Goal: Navigation & Orientation: Find specific page/section

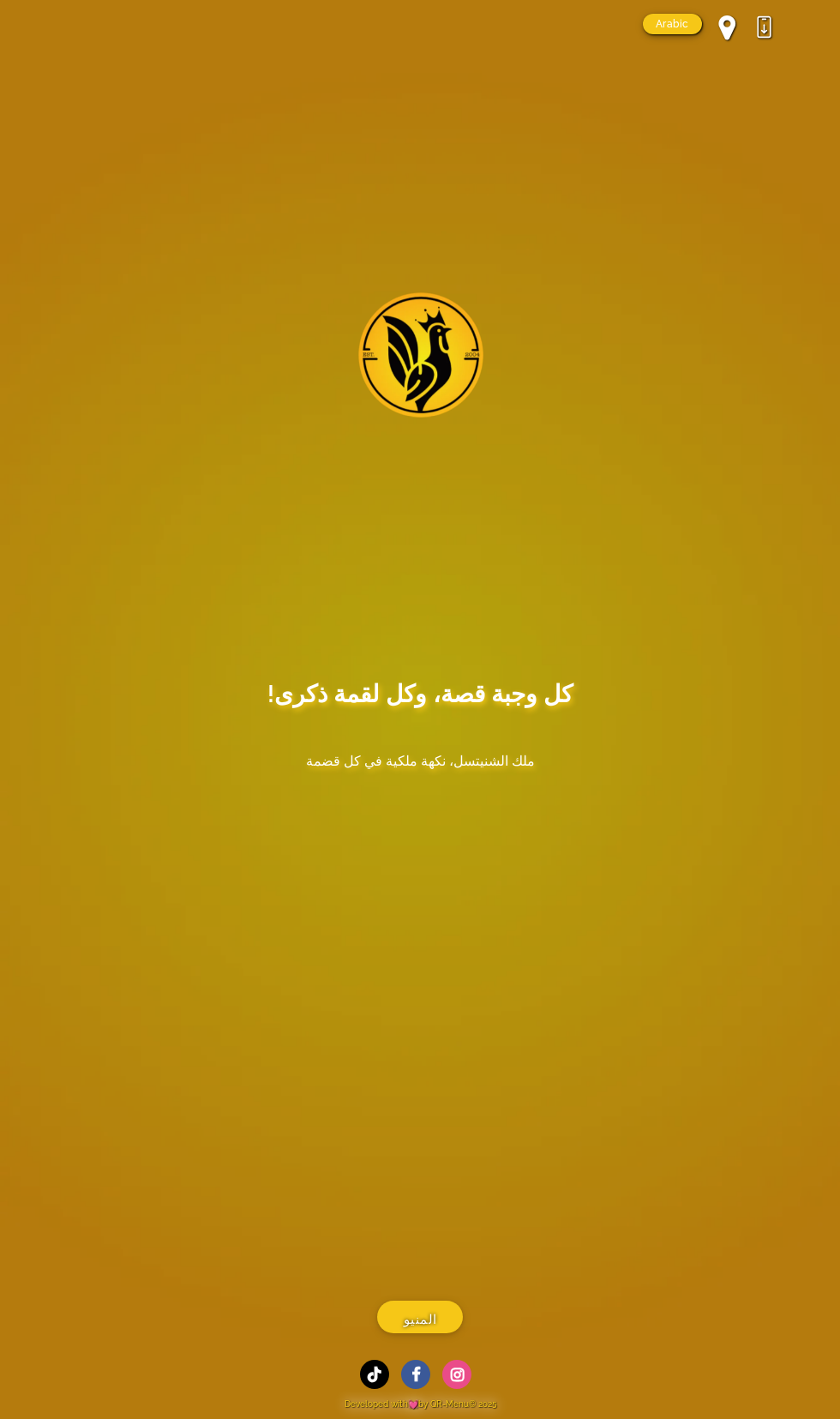
click at [467, 753] on main "كل وجبة قصة، وكل لقمة ذكرى! ملك الشنيتسل، نكهة ملكية في كل قضمة المنيو" at bounding box center [420, 676] width 840 height 1351
click at [456, 1366] on icon at bounding box center [457, 1375] width 30 height 30
click at [420, 1312] on span "المنيو" at bounding box center [420, 1320] width 33 height 21
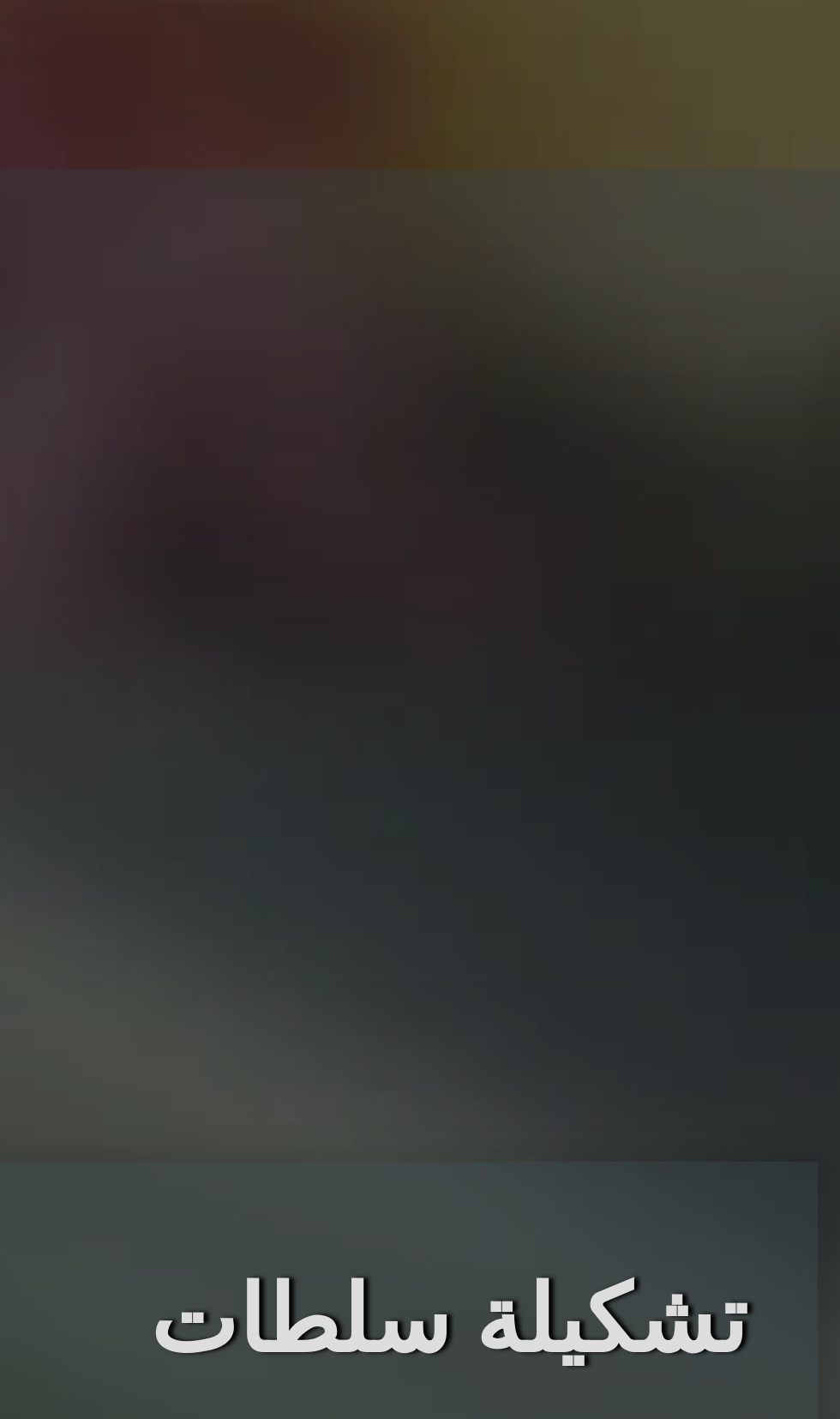
scroll to position [1746, 0]
